Goal: Check status: Check status

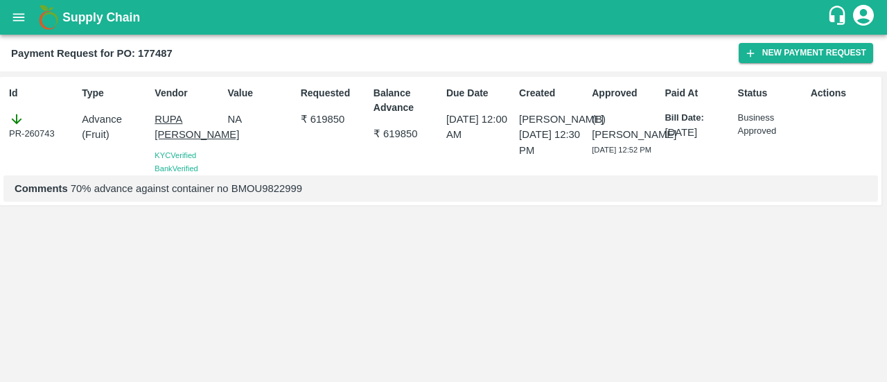
click at [570, 55] on div "Payment Request for PO: 177487" at bounding box center [375, 53] width 728 height 18
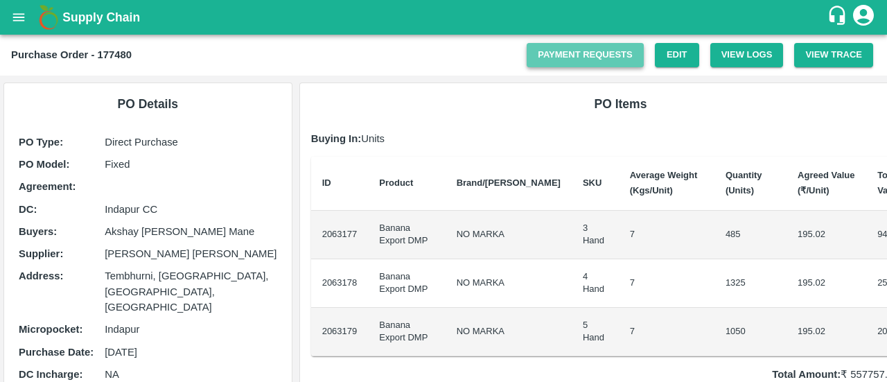
click at [633, 55] on link "Payment Requests" at bounding box center [585, 55] width 117 height 24
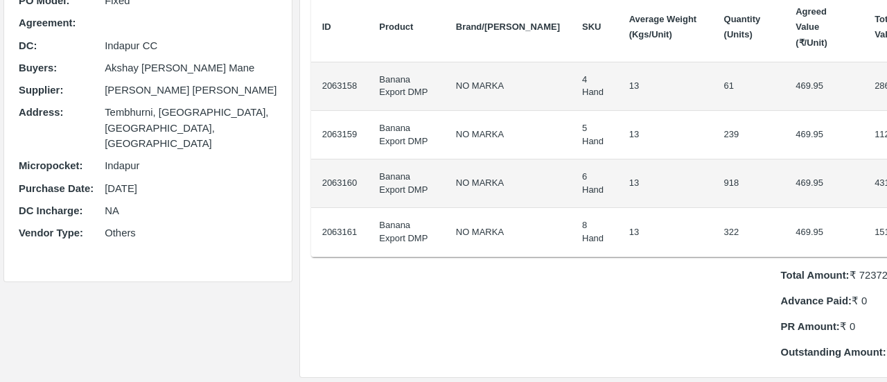
scroll to position [195, 0]
